Goal: Information Seeking & Learning: Understand process/instructions

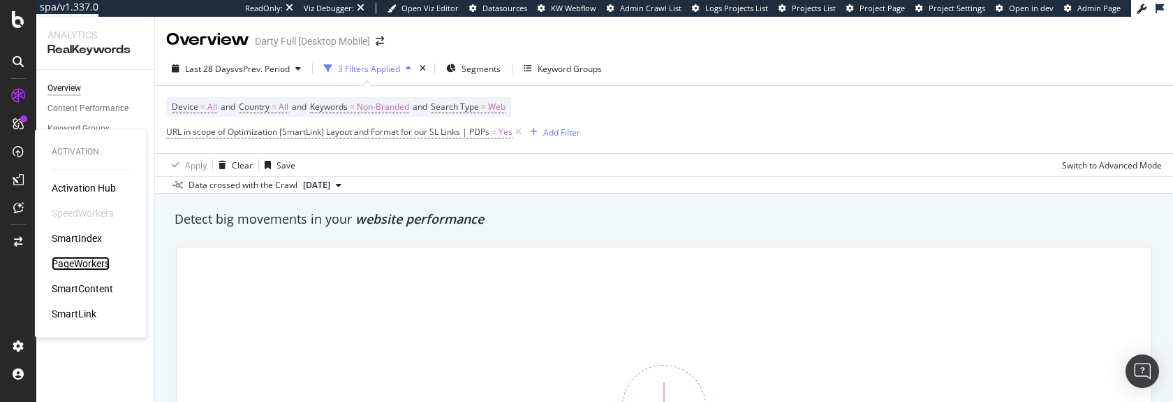
click at [101, 265] on div "PageWorkers" at bounding box center [81, 263] width 58 height 14
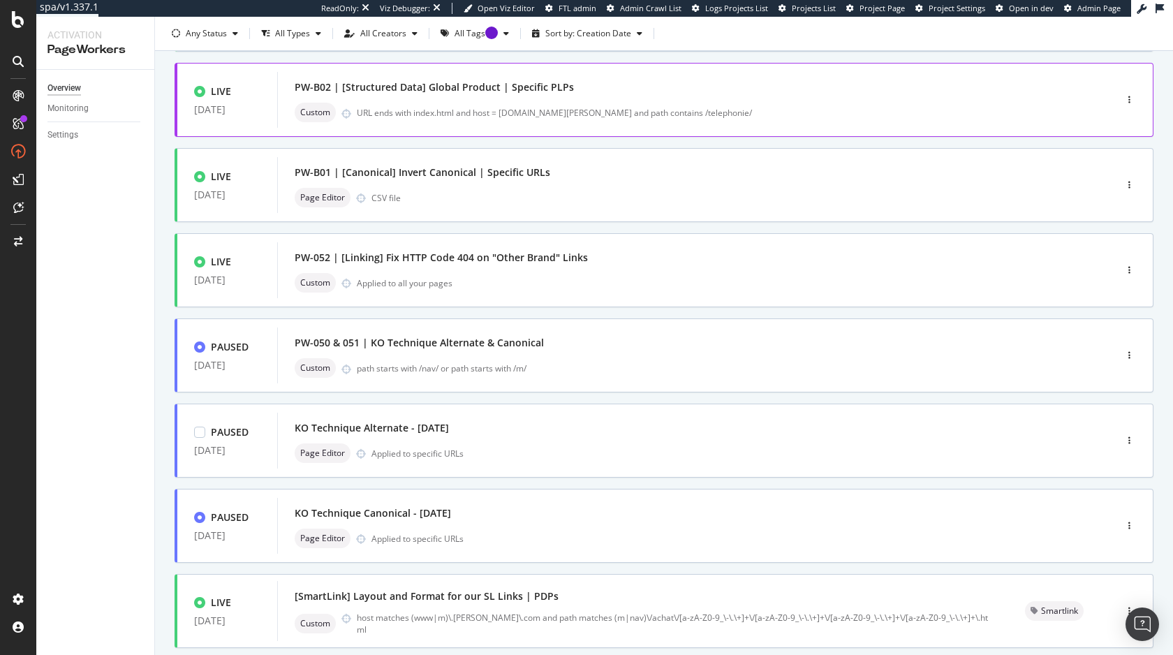
scroll to position [420, 0]
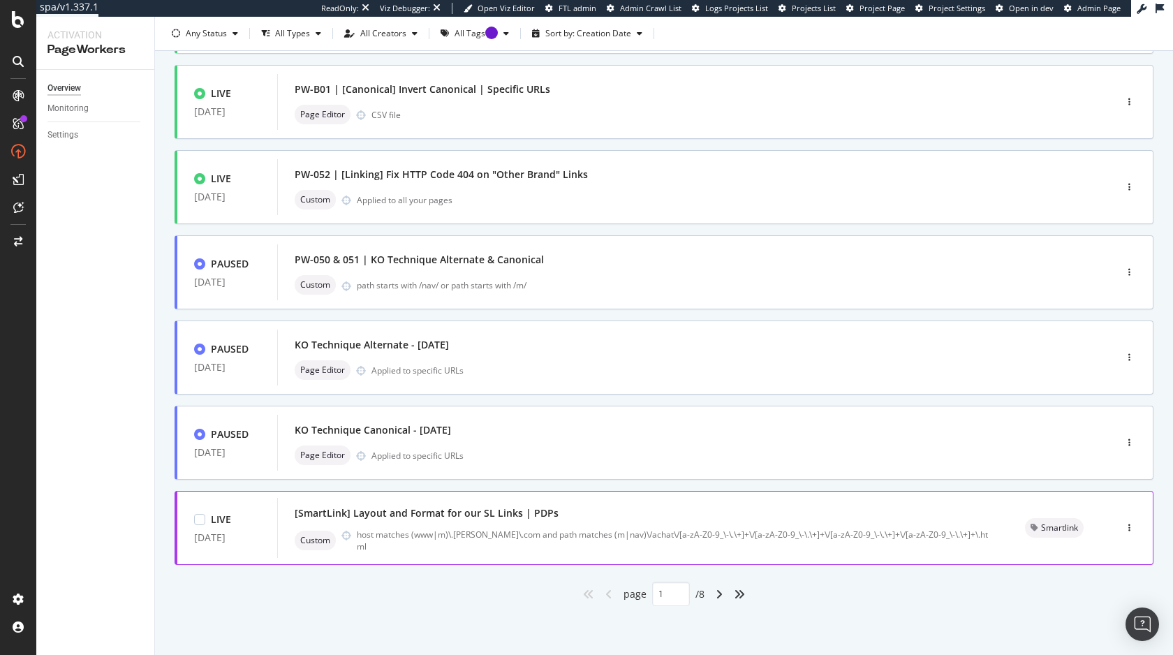
click at [443, 529] on div "[SmartLink] Layout and Format for our SL Links | PDPs Custom host matches (www|…" at bounding box center [643, 528] width 697 height 49
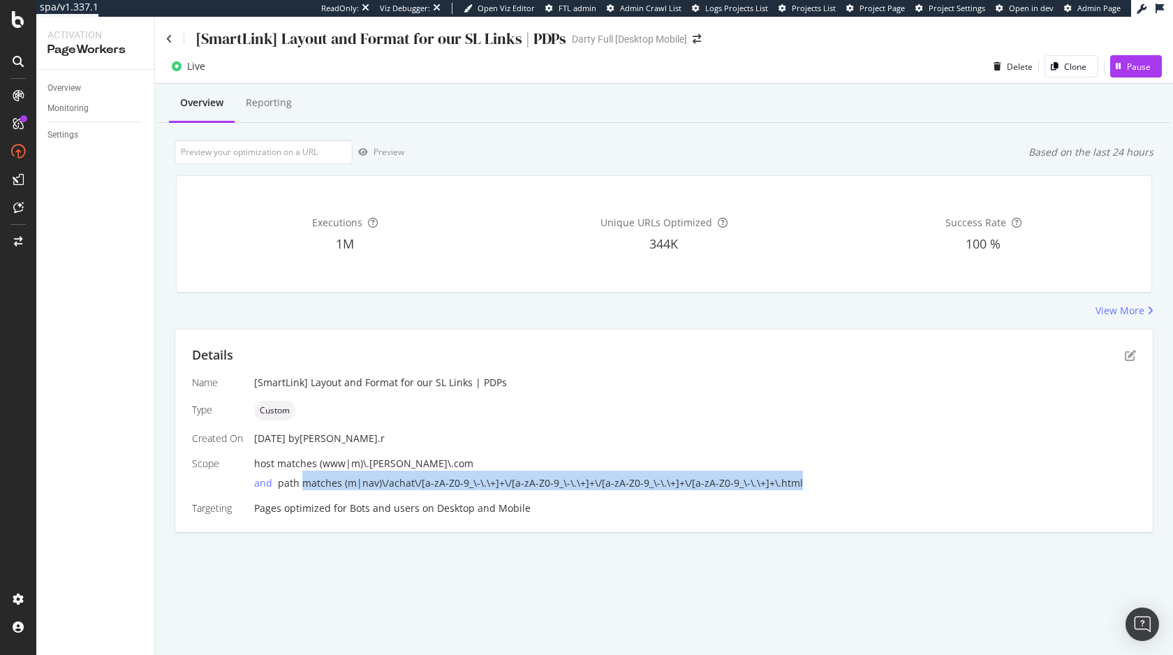
drag, startPoint x: 793, startPoint y: 483, endPoint x: 302, endPoint y: 482, distance: 491.0
click at [302, 482] on div "and path matches (m|nav)\/achat\/[a-zA-Z0-9_\-\.\+]+\/[a-zA-Z0-9_\-\.\+]+\/[a-z…" at bounding box center [695, 481] width 882 height 20
